Goal: Task Accomplishment & Management: Manage account settings

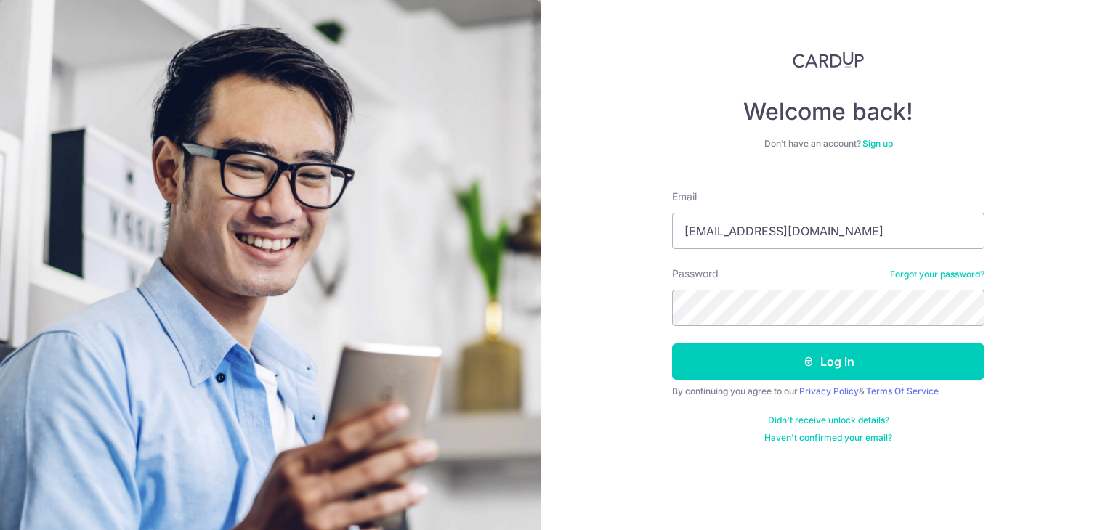
click at [672, 344] on button "Log in" at bounding box center [828, 362] width 312 height 36
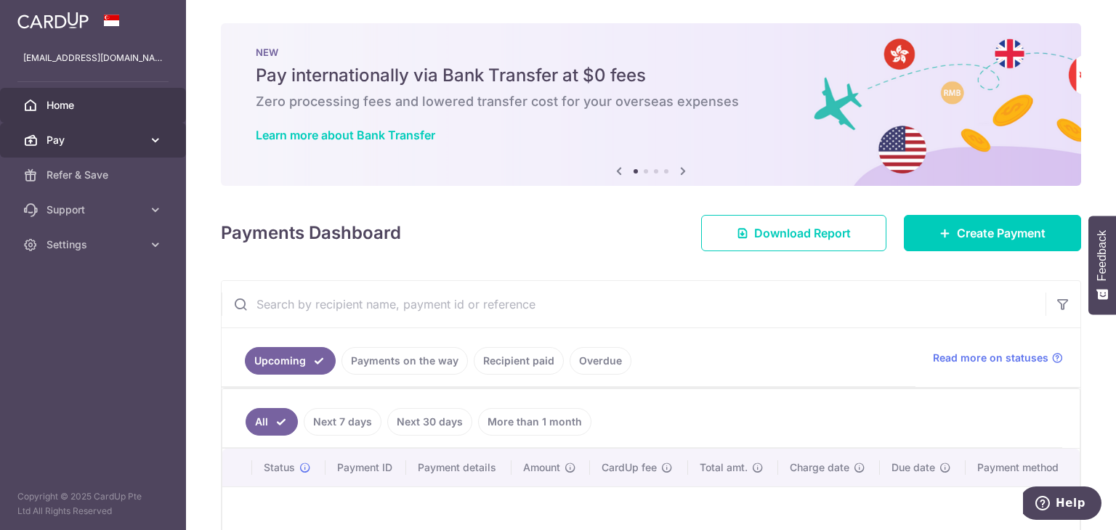
click at [132, 149] on link "Pay" at bounding box center [93, 140] width 186 height 35
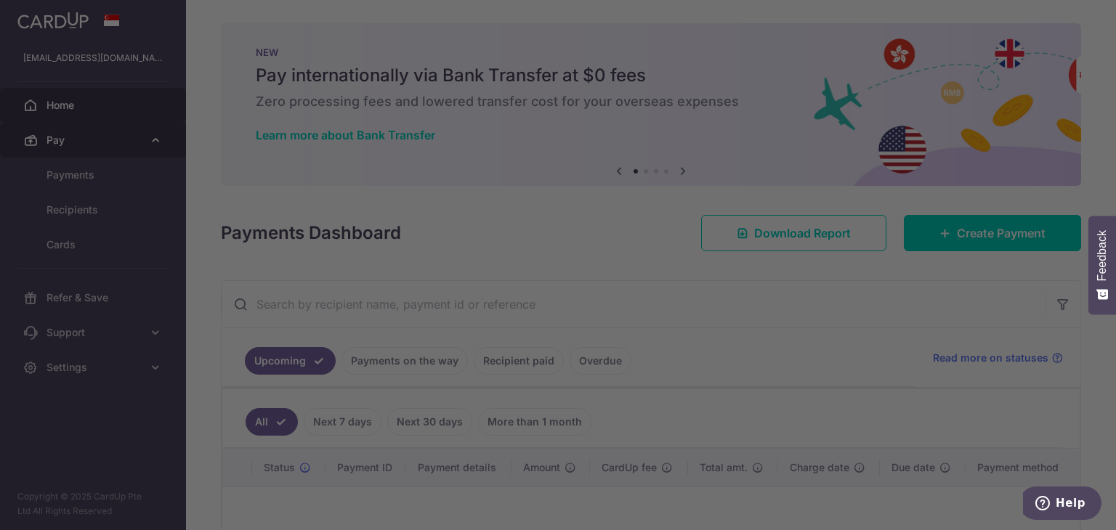
click at [132, 149] on div at bounding box center [563, 267] width 1127 height 535
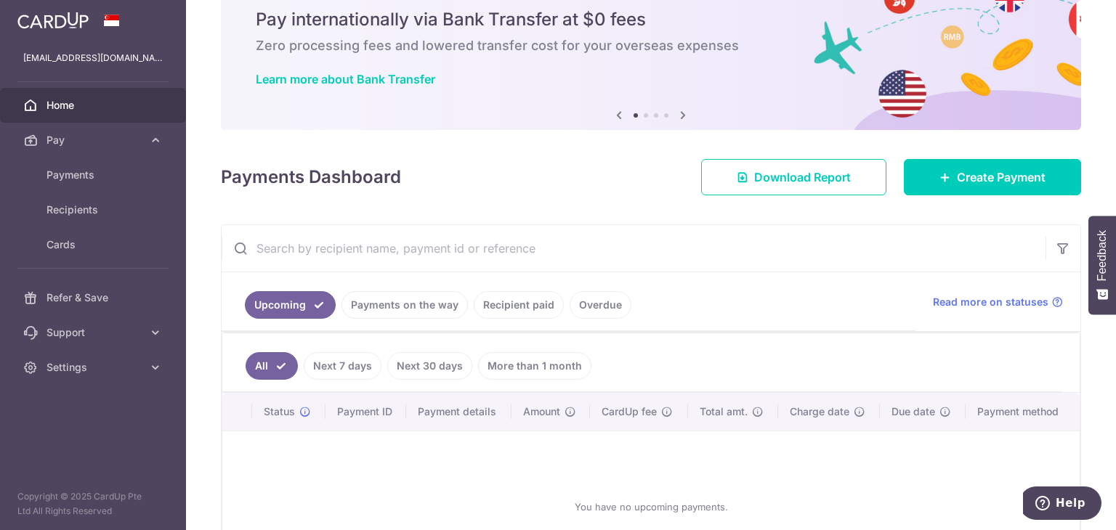
scroll to position [145, 0]
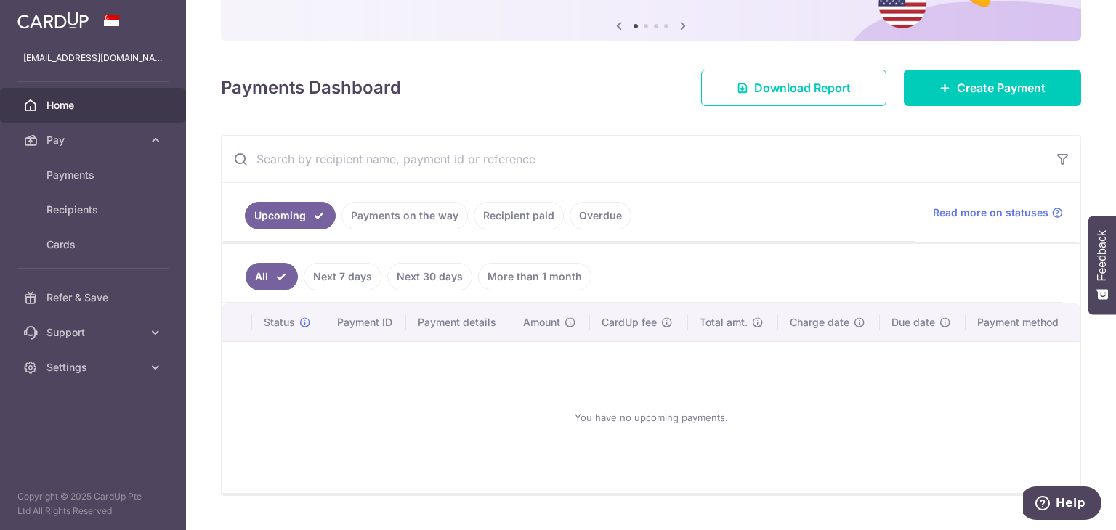
click at [401, 221] on link "Payments on the way" at bounding box center [404, 216] width 126 height 28
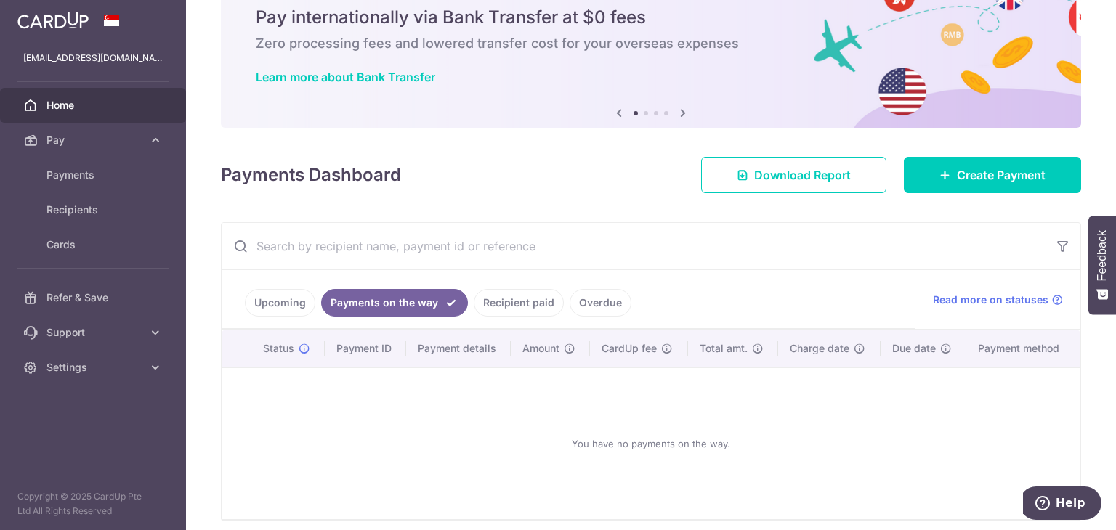
scroll to position [116, 0]
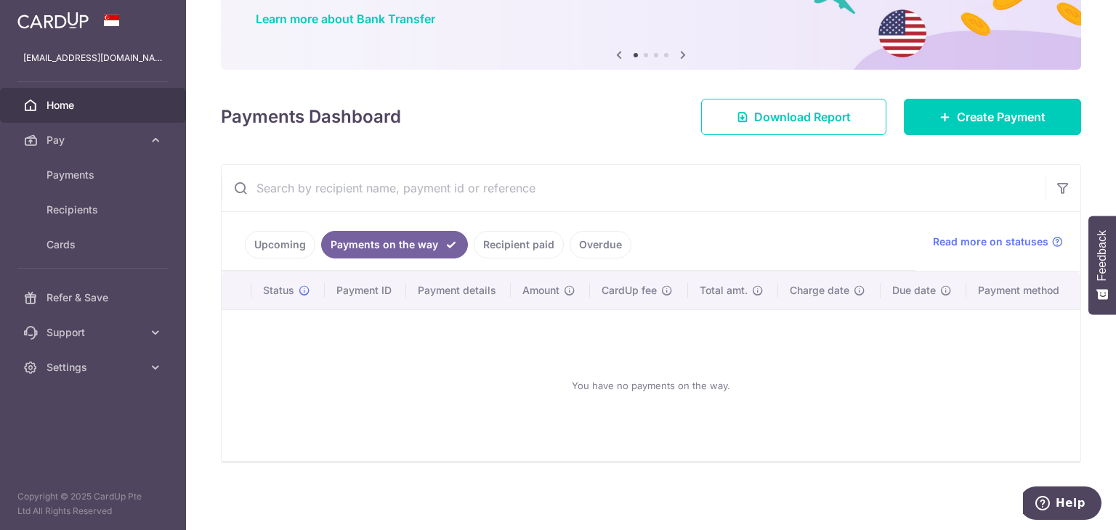
click at [490, 246] on link "Recipient paid" at bounding box center [519, 245] width 90 height 28
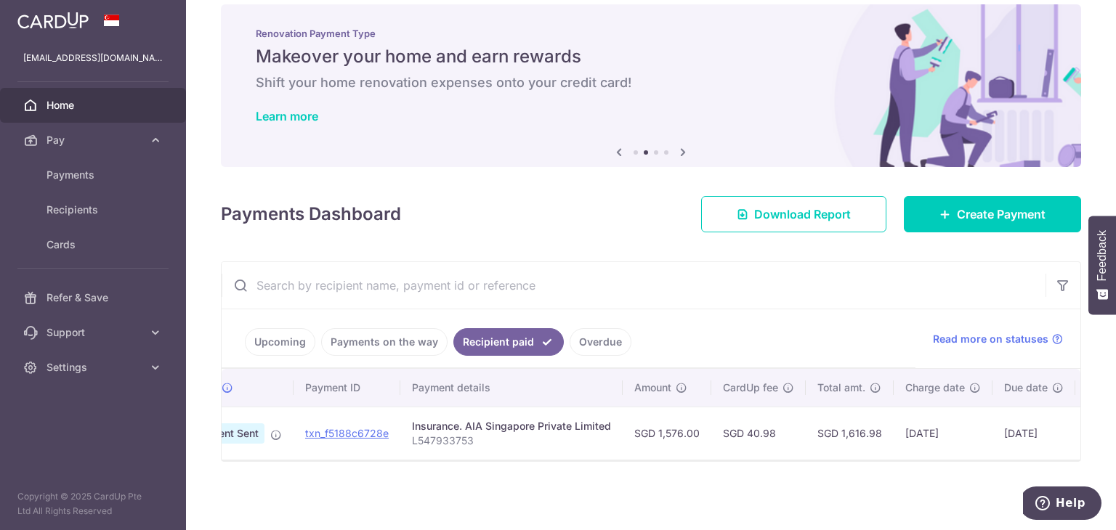
scroll to position [0, 0]
